Goal: Information Seeking & Learning: Learn about a topic

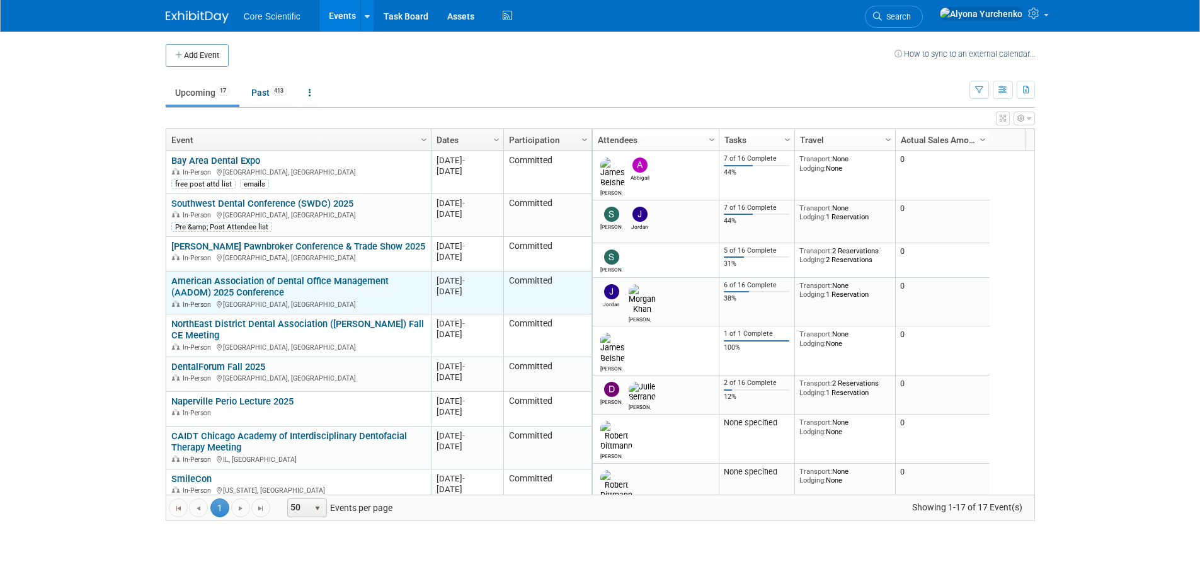
click at [266, 292] on link "American Association of Dental Office Management (AADOM) 2025 Conference" at bounding box center [279, 286] width 217 height 23
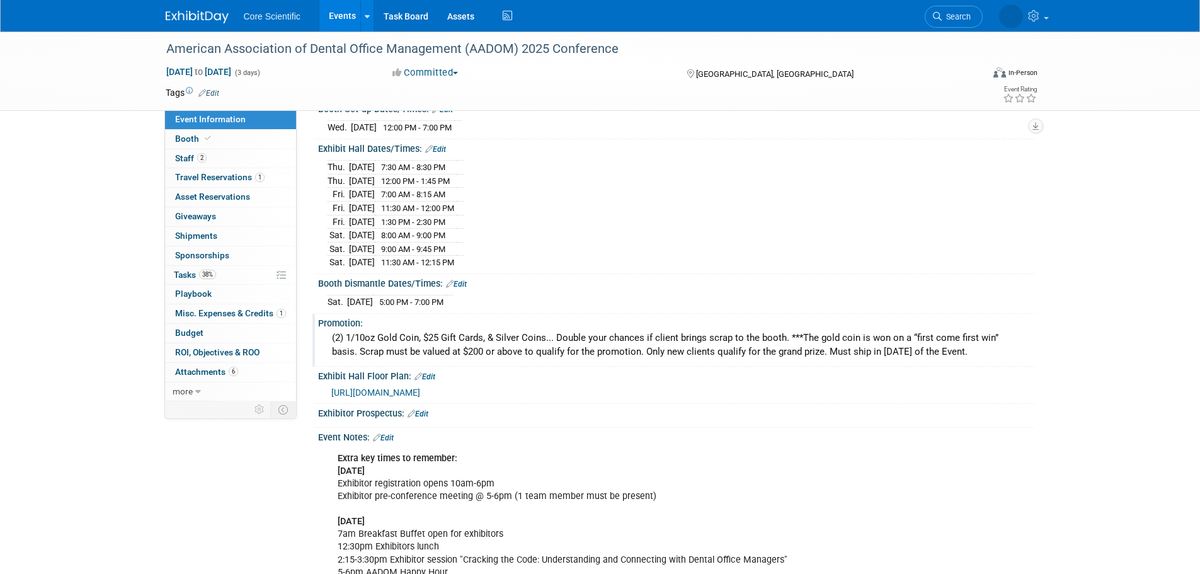
scroll to position [252, 0]
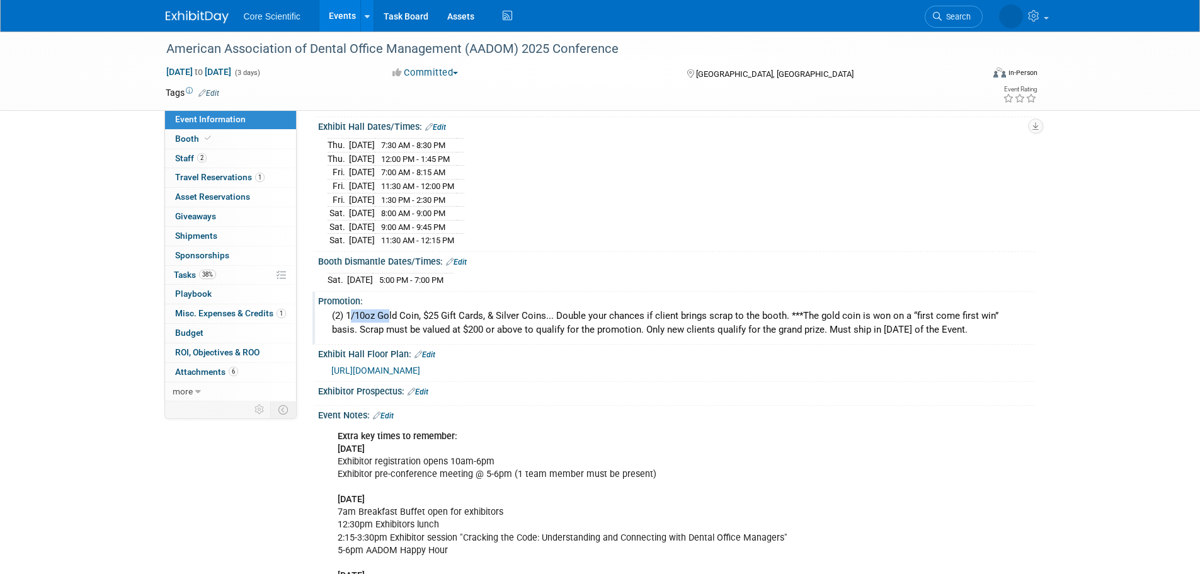
drag, startPoint x: 347, startPoint y: 312, endPoint x: 385, endPoint y: 309, distance: 38.5
click at [385, 309] on div "(2) 1/10oz Gold Coin, $25 Gift Cards, & Silver Coins... Double your chances if …" at bounding box center [677, 322] width 698 height 33
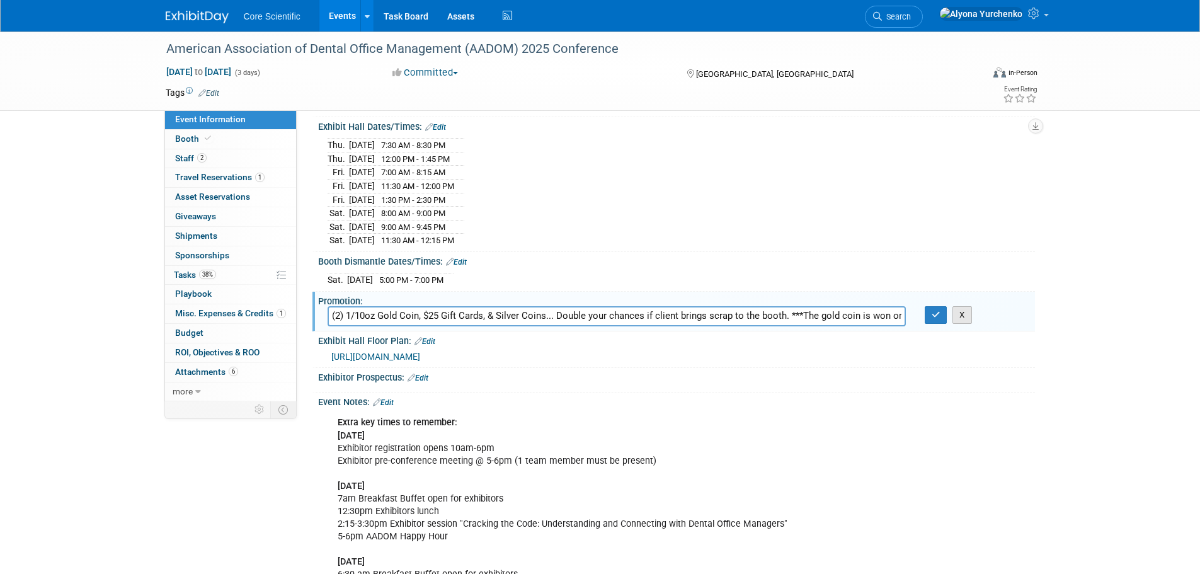
click at [965, 314] on button "X" at bounding box center [962, 315] width 20 height 18
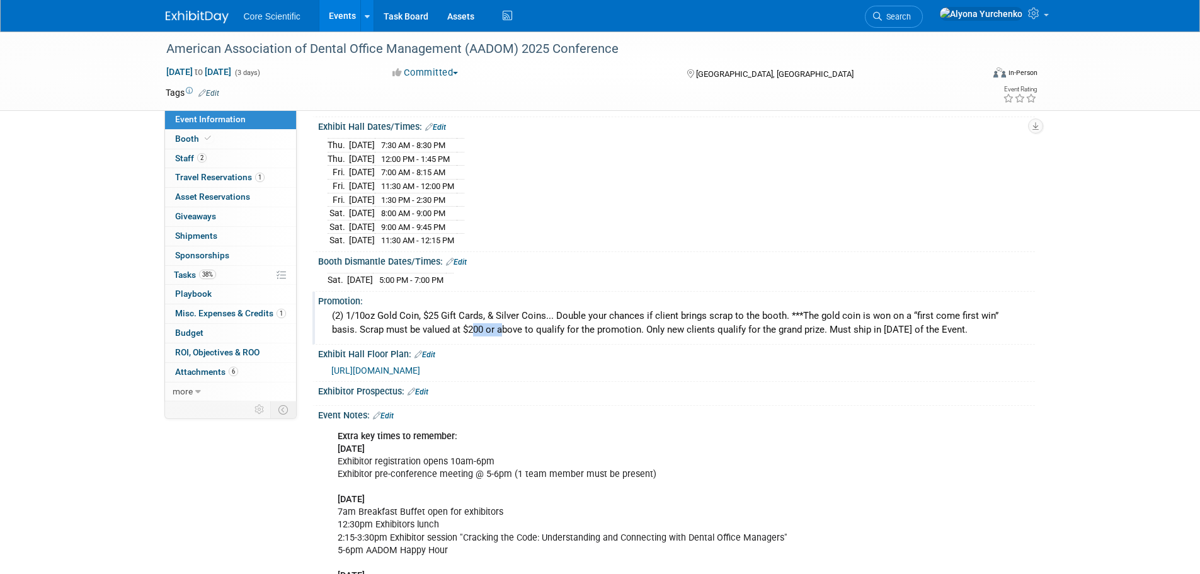
drag, startPoint x: 440, startPoint y: 324, endPoint x: 469, endPoint y: 321, distance: 29.8
click at [469, 321] on div "(2) 1/10oz Gold Coin, $25 Gift Cards, & Silver Coins... Double your chances if …" at bounding box center [677, 322] width 698 height 33
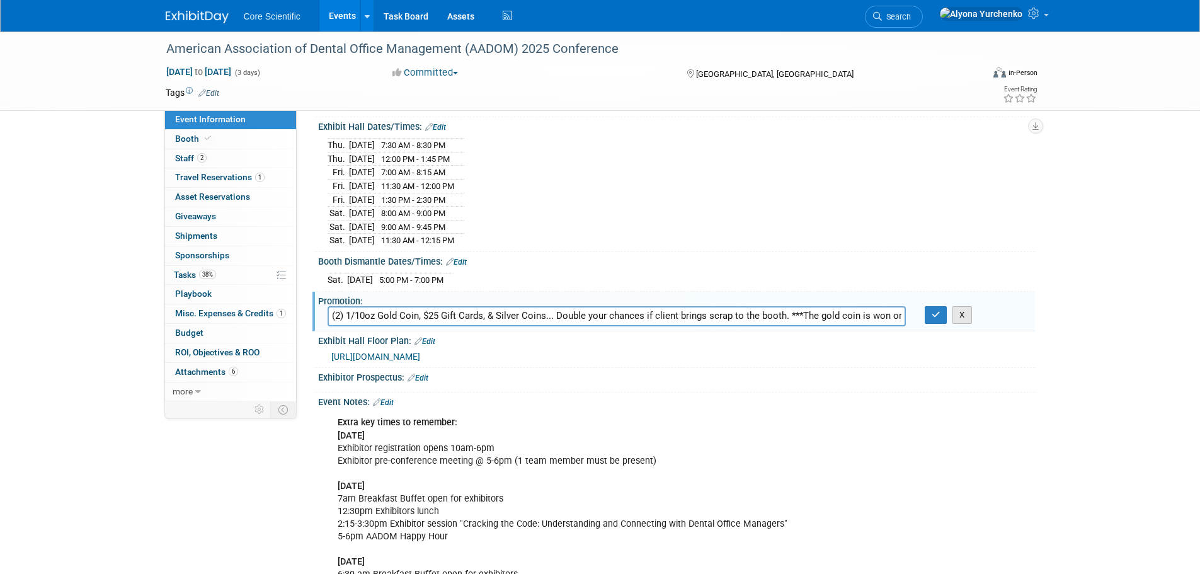
click at [969, 316] on button "X" at bounding box center [962, 315] width 20 height 18
